Goal: Contribute content

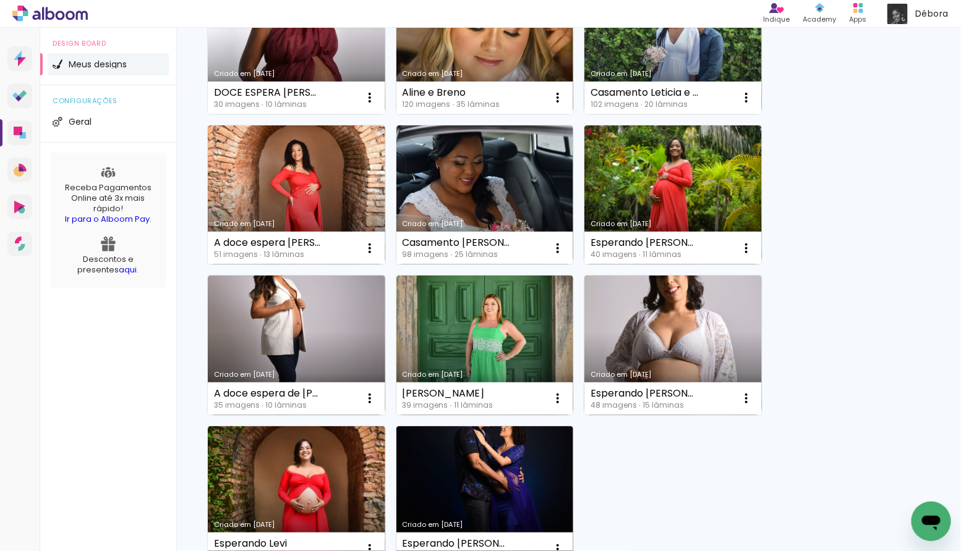
scroll to position [1091, 0]
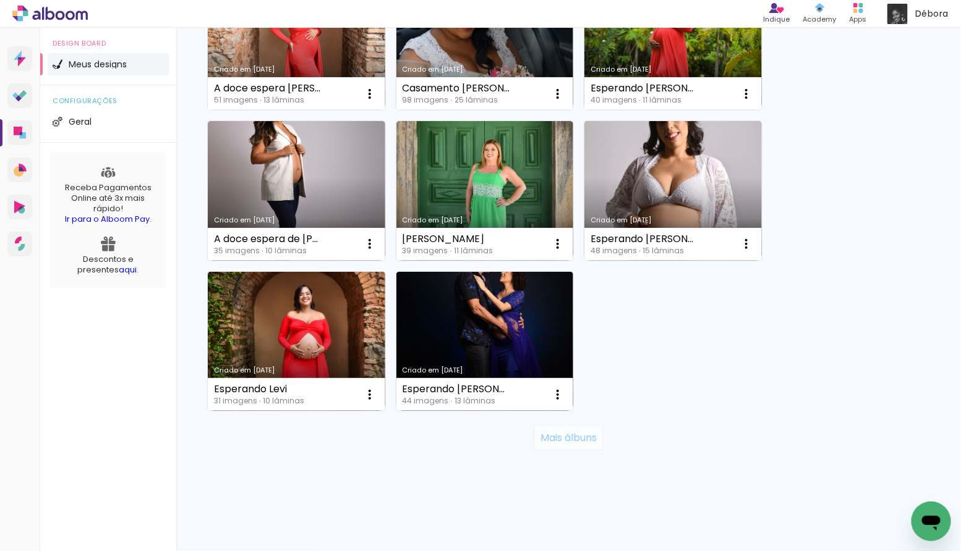
click at [0, 0] on slot "Mais álbuns" at bounding box center [0, 0] width 0 height 0
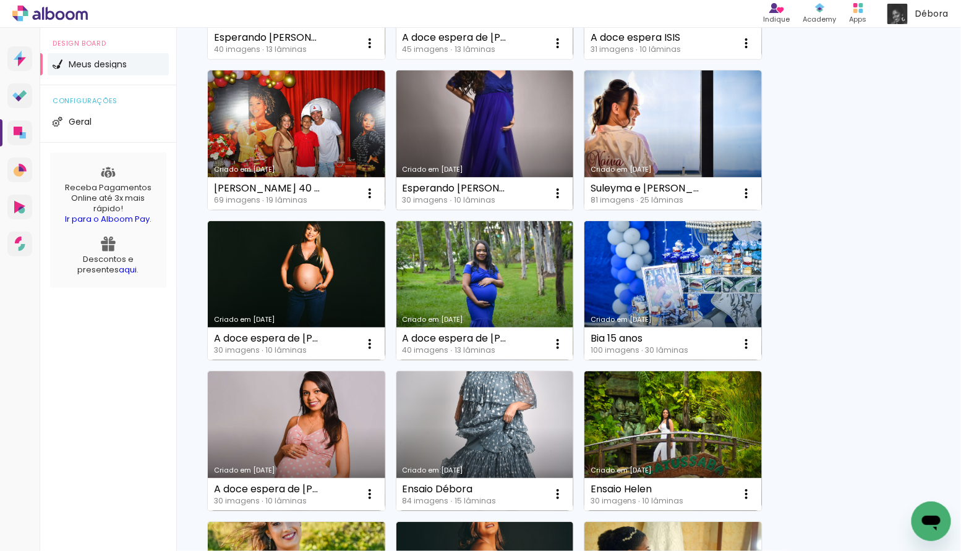
scroll to position [2296, 0]
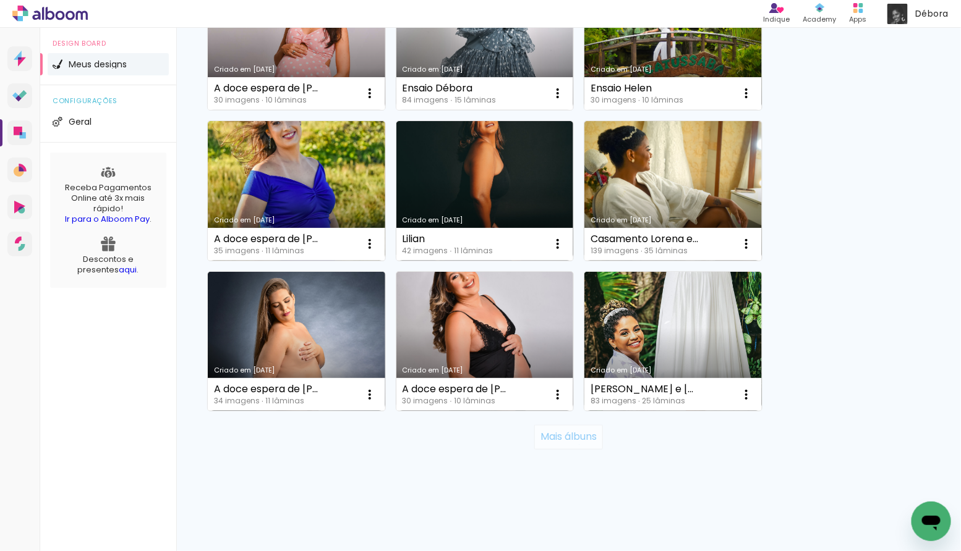
click at [574, 445] on paper-button "Mais álbuns" at bounding box center [568, 437] width 69 height 25
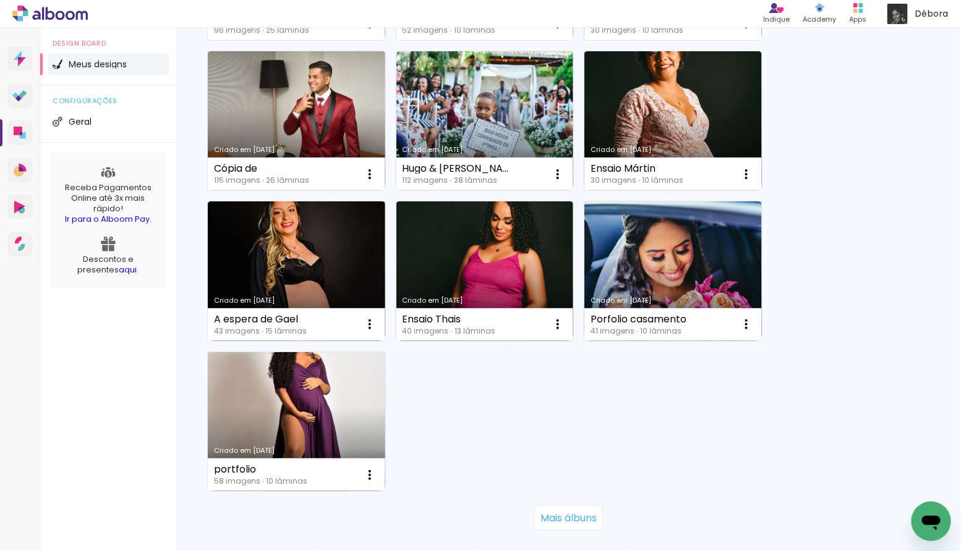
scroll to position [3570, 0]
click at [574, 503] on div "Mais álbuns" at bounding box center [568, 518] width 723 height 54
click at [0, 0] on slot "Mais álbuns" at bounding box center [0, 0] width 0 height 0
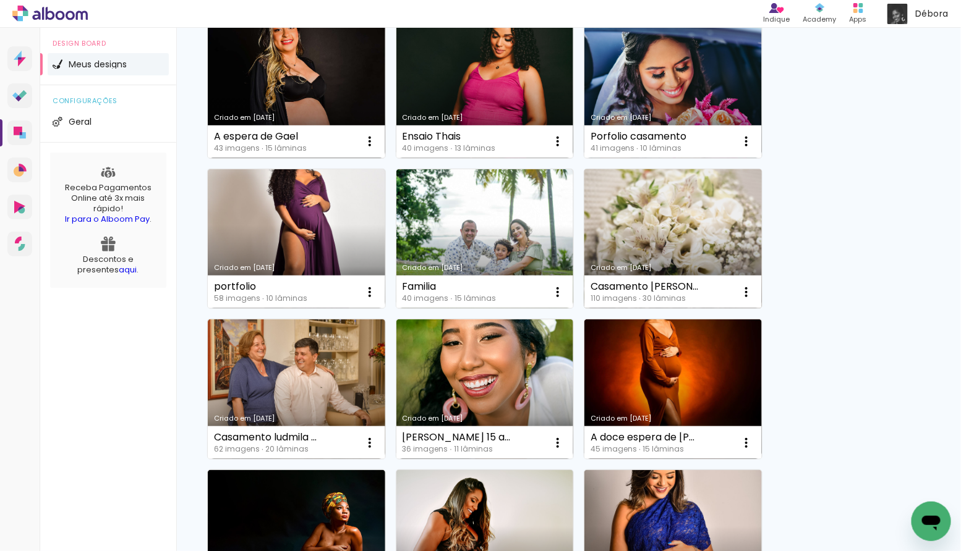
scroll to position [3965, 0]
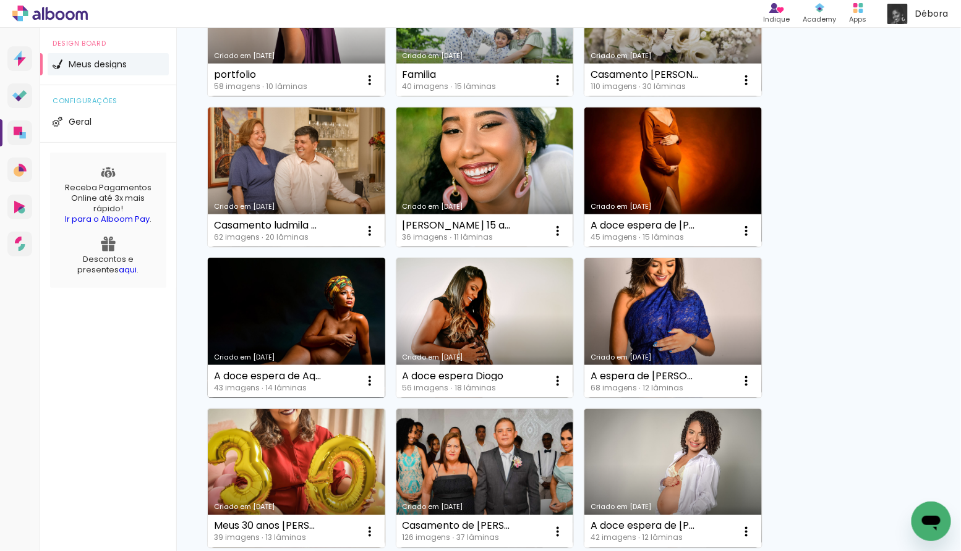
click at [322, 308] on link "Criado em [DATE]" at bounding box center [296, 328] width 177 height 140
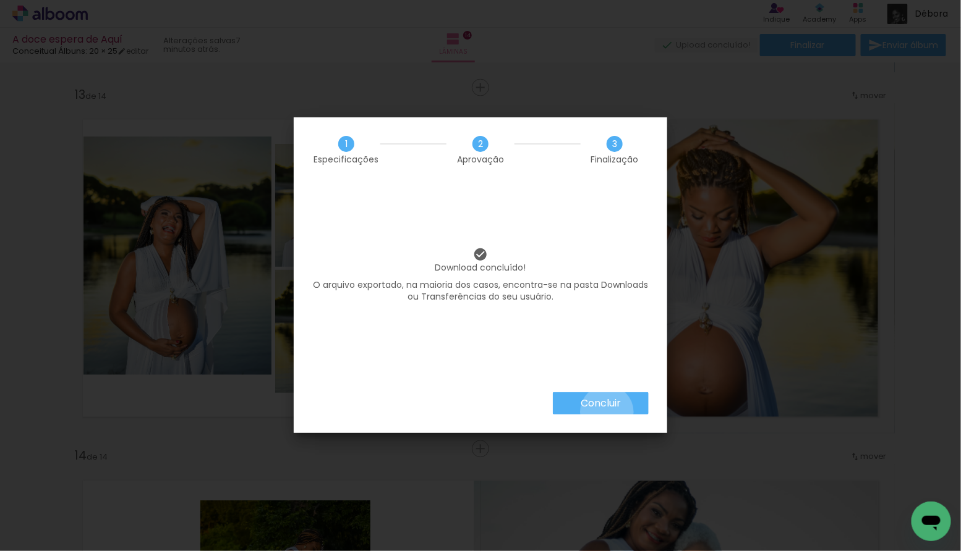
click at [606, 412] on paper-button "Concluir" at bounding box center [601, 403] width 96 height 22
